Goal: Task Accomplishment & Management: Manage account settings

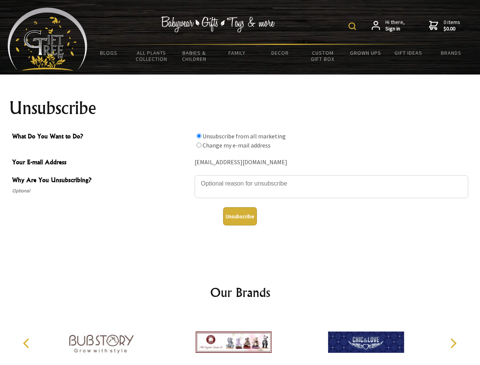
click at [353, 26] on img at bounding box center [352, 26] width 8 height 8
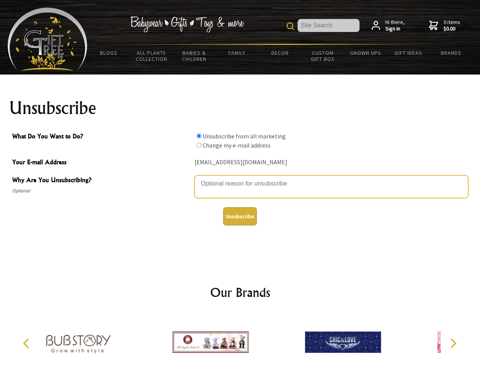
click at [240, 178] on textarea "Why Are You Unsubscribing?" at bounding box center [332, 186] width 274 height 23
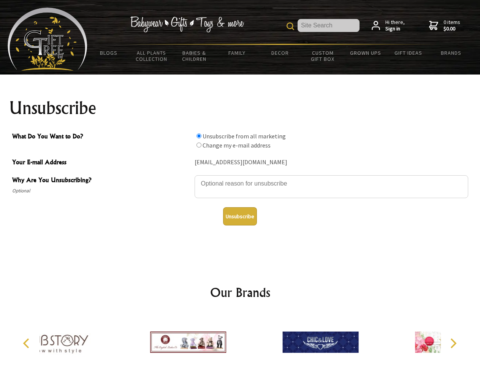
click at [199, 136] on input "What Do You Want to Do?" at bounding box center [198, 135] width 5 height 5
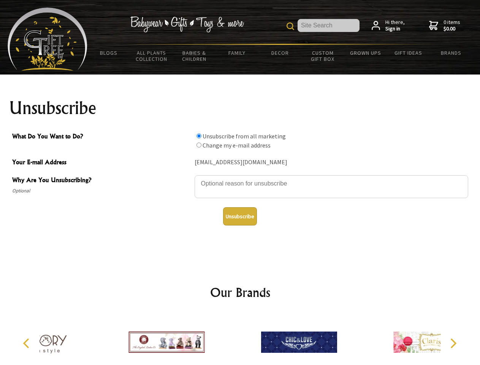
click at [199, 145] on input "What Do You Want to Do?" at bounding box center [198, 145] width 5 height 5
radio input "true"
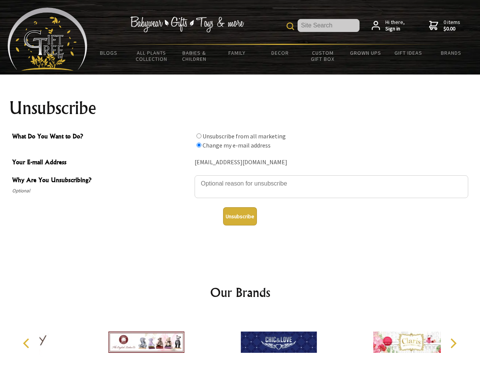
click at [240, 216] on button "Unsubscribe" at bounding box center [240, 216] width 34 height 18
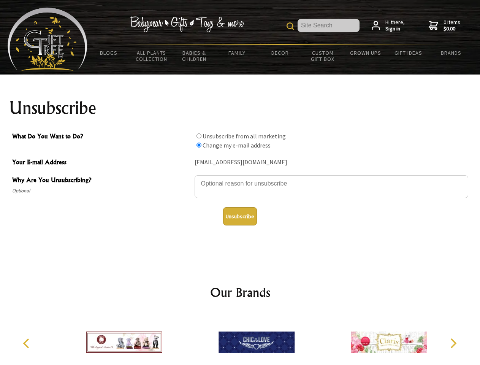
click at [27, 343] on icon "Previous" at bounding box center [27, 343] width 10 height 10
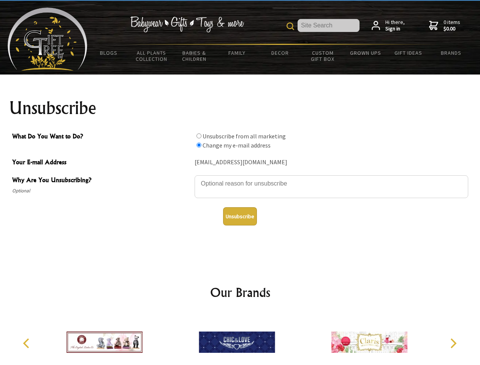
click at [453, 343] on icon "Next" at bounding box center [453, 343] width 10 height 10
